Goal: Information Seeking & Learning: Learn about a topic

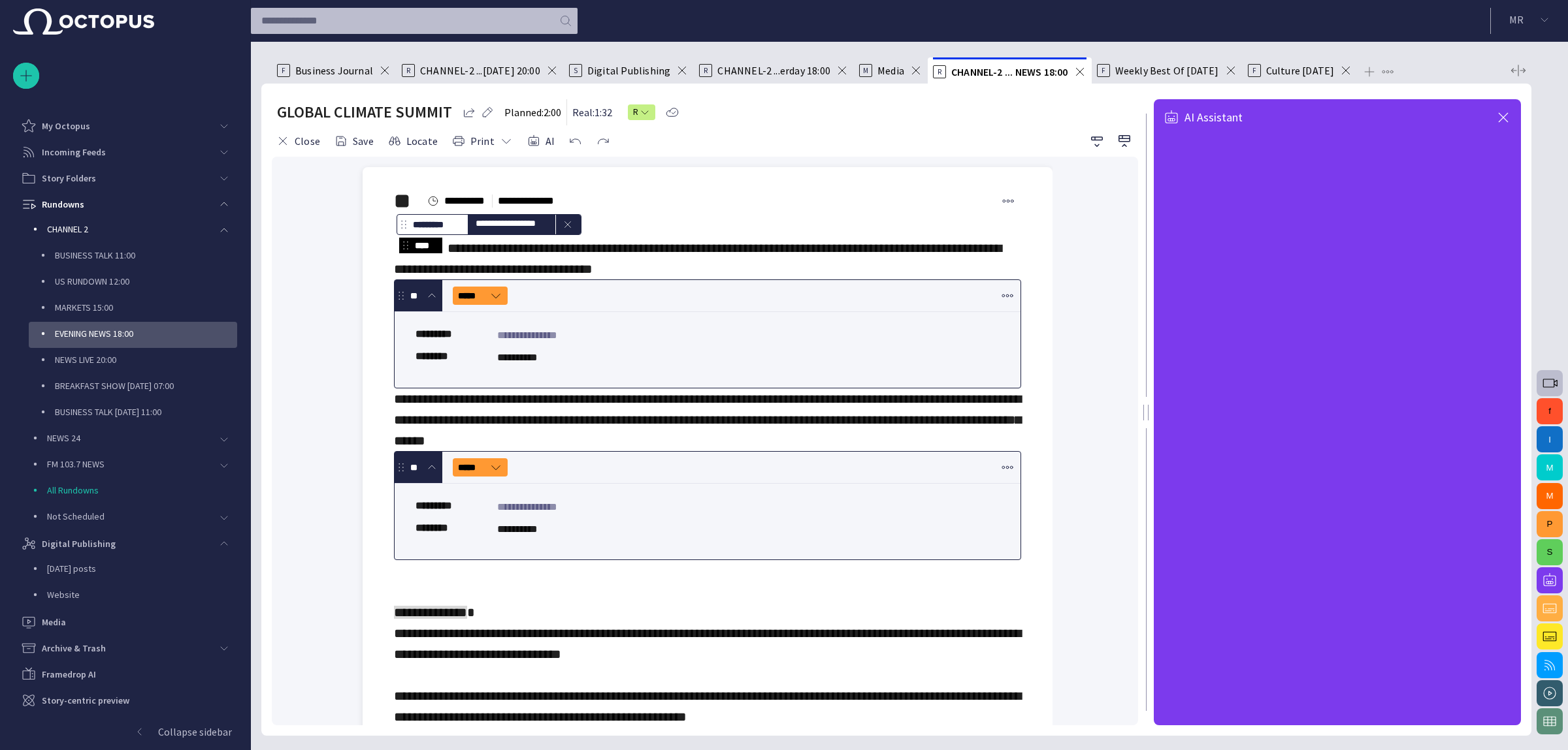
scroll to position [739, 0]
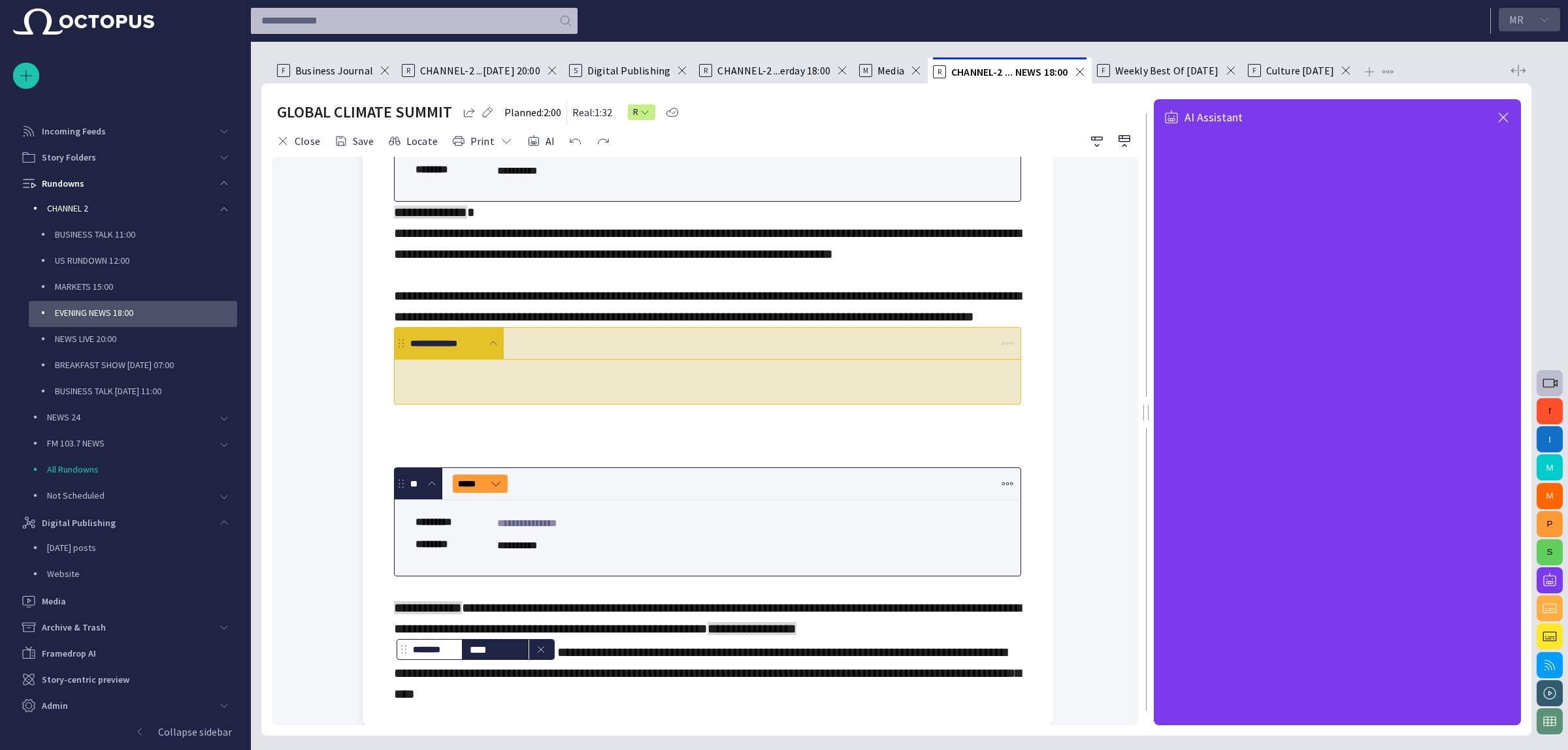
click at [1550, 18] on button "M R" at bounding box center [1529, 19] width 62 height 23
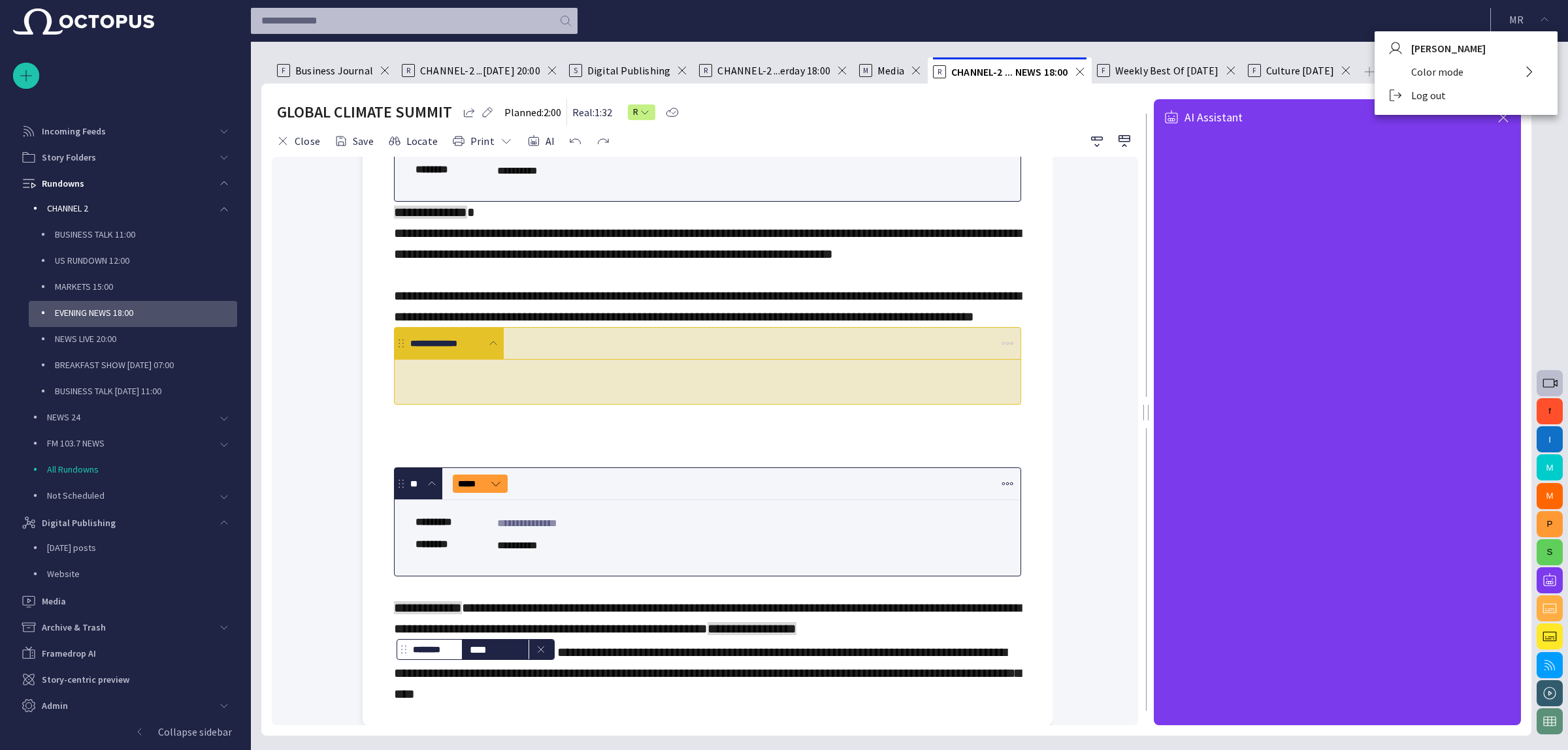
click at [1444, 98] on li "Log out" at bounding box center [1465, 95] width 183 height 23
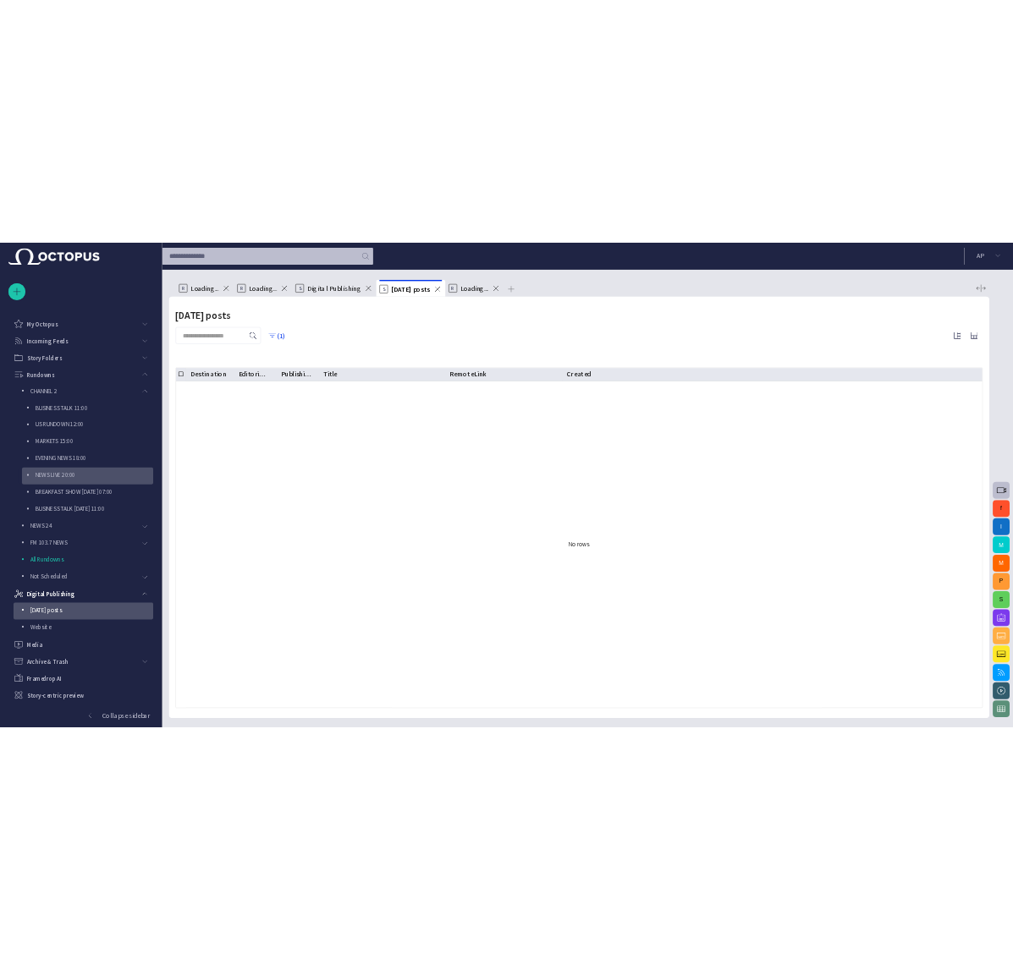
scroll to position [27, 0]
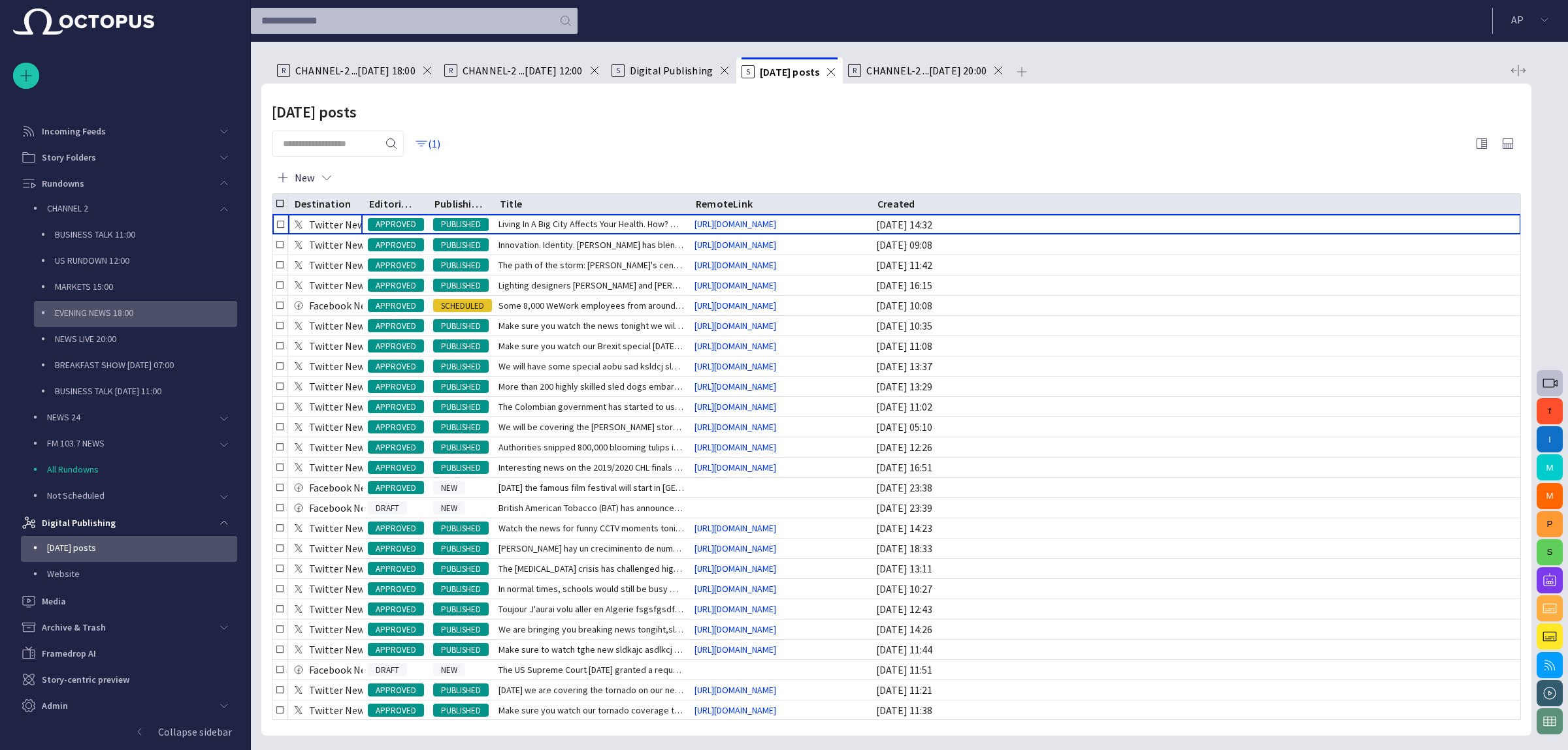
click at [117, 312] on p "EVENING NEWS 18:00" at bounding box center [146, 312] width 182 height 13
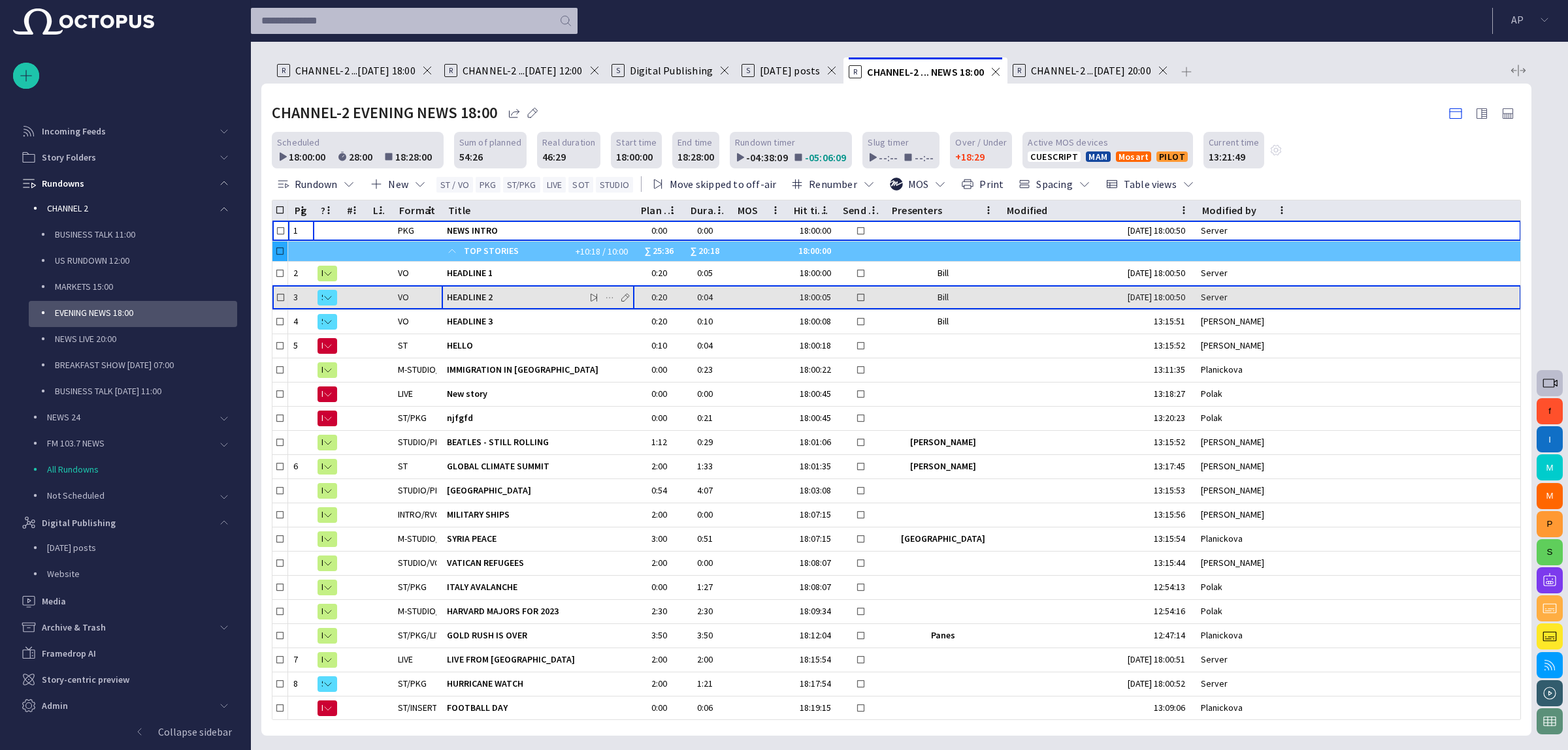
click at [552, 299] on span "HEADLINE 2" at bounding box center [538, 297] width 182 height 12
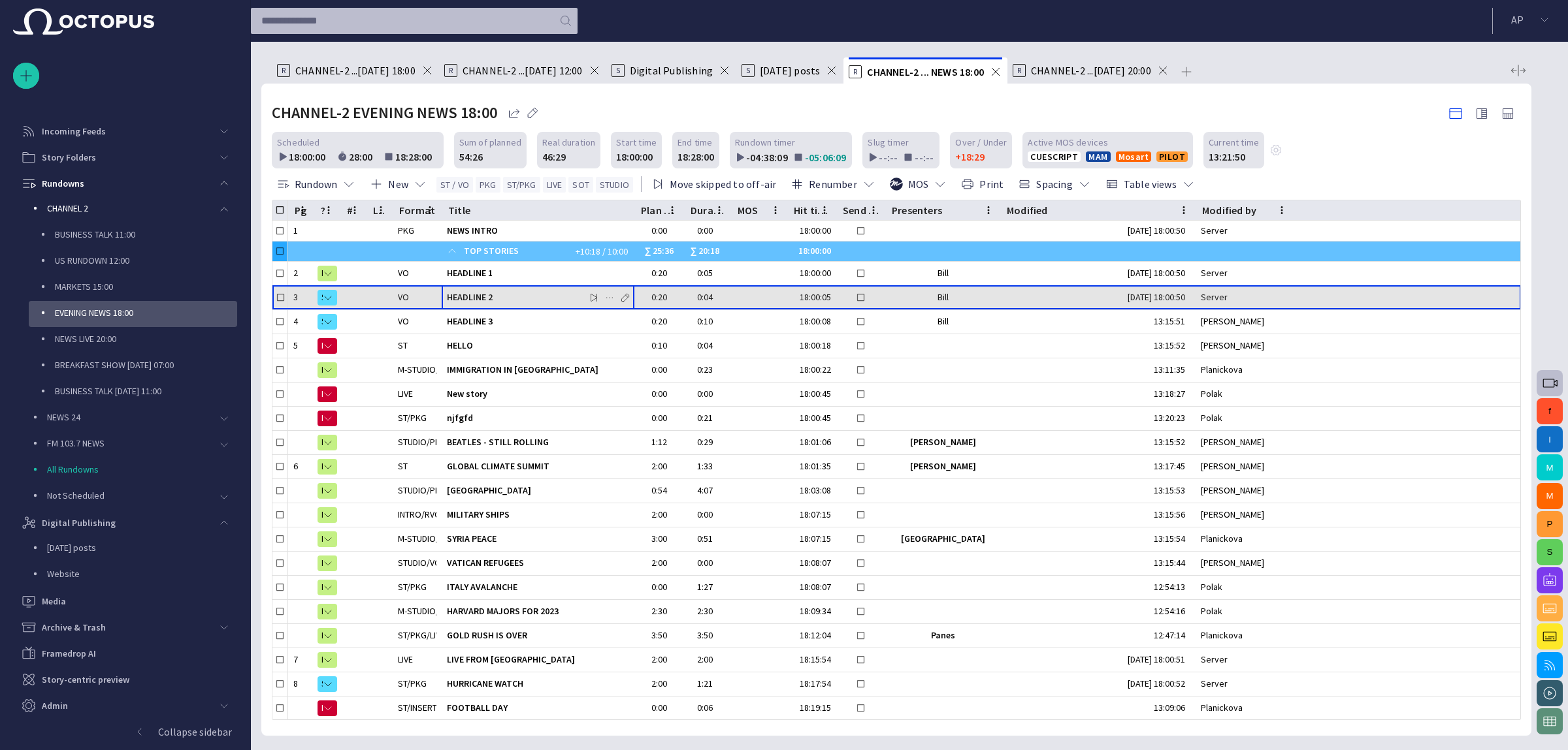
click at [552, 298] on span "HEADLINE 2" at bounding box center [538, 297] width 182 height 12
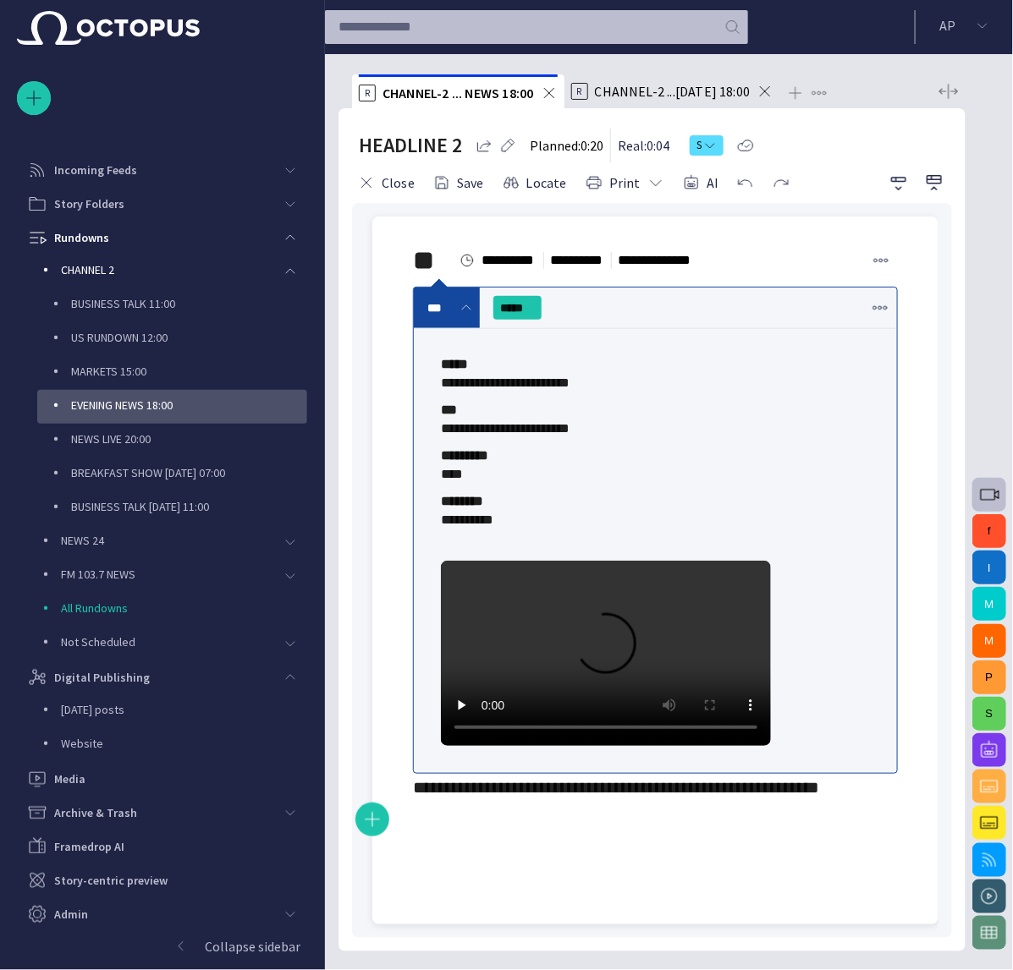
click at [578, 828] on div "**********" at bounding box center [655, 523] width 539 height 612
